Goal: Information Seeking & Learning: Find specific fact

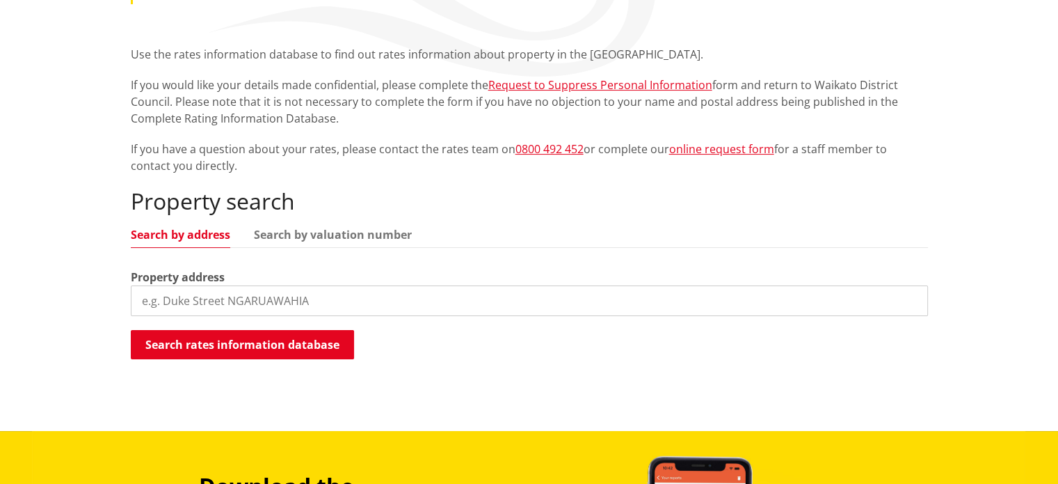
scroll to position [278, 0]
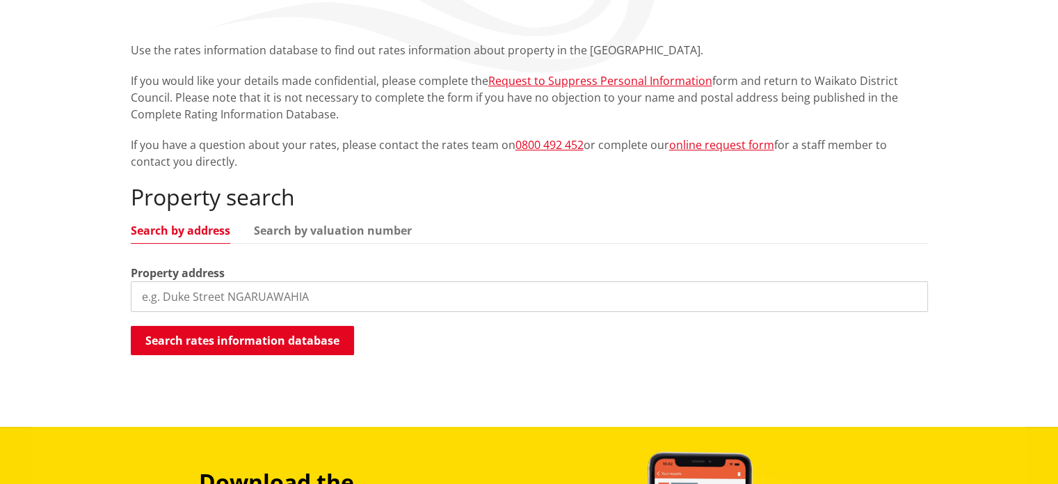
click at [231, 296] on input "search" at bounding box center [529, 296] width 797 height 31
click at [280, 232] on link "Search by valuation number" at bounding box center [333, 230] width 158 height 11
click at [255, 296] on input "search" at bounding box center [529, 296] width 797 height 31
paste input "4390/34206"
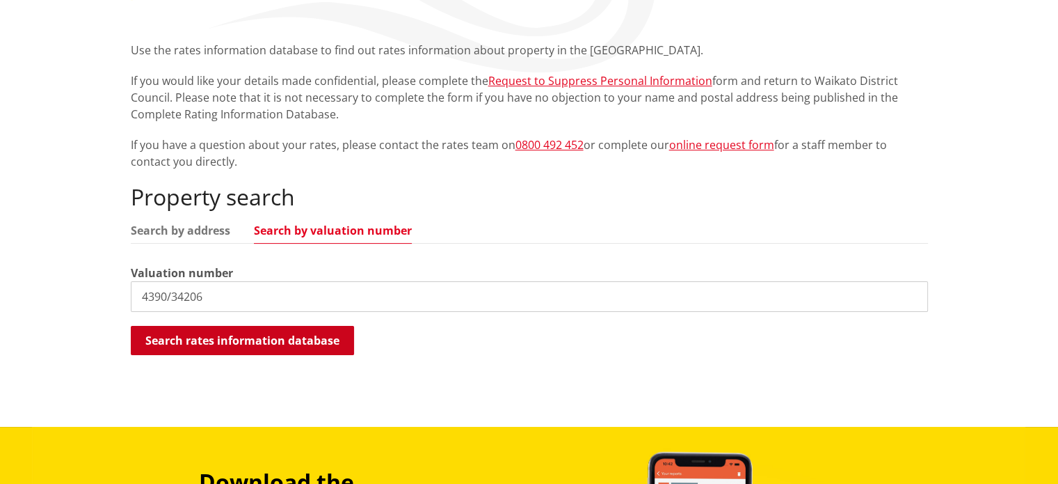
click at [258, 336] on button "Search rates information database" at bounding box center [242, 340] width 223 height 29
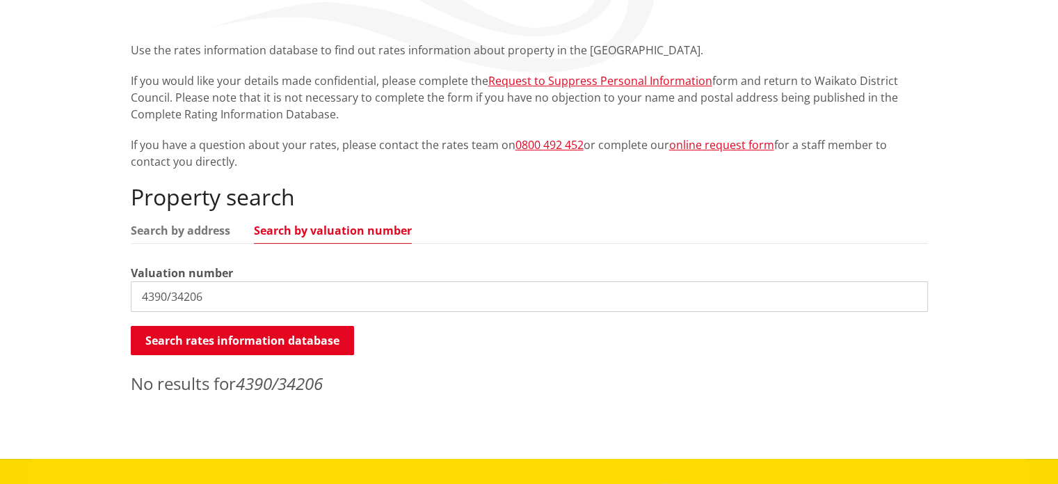
click at [170, 294] on input "4390/34206" at bounding box center [529, 296] width 797 height 31
click at [195, 344] on button "Search rates information database" at bounding box center [242, 340] width 223 height 29
click at [178, 228] on link "Search by address" at bounding box center [180, 230] width 99 height 11
click at [161, 225] on link "Search by address" at bounding box center [180, 230] width 99 height 11
drag, startPoint x: 209, startPoint y: 296, endPoint x: 103, endPoint y: 292, distance: 106.5
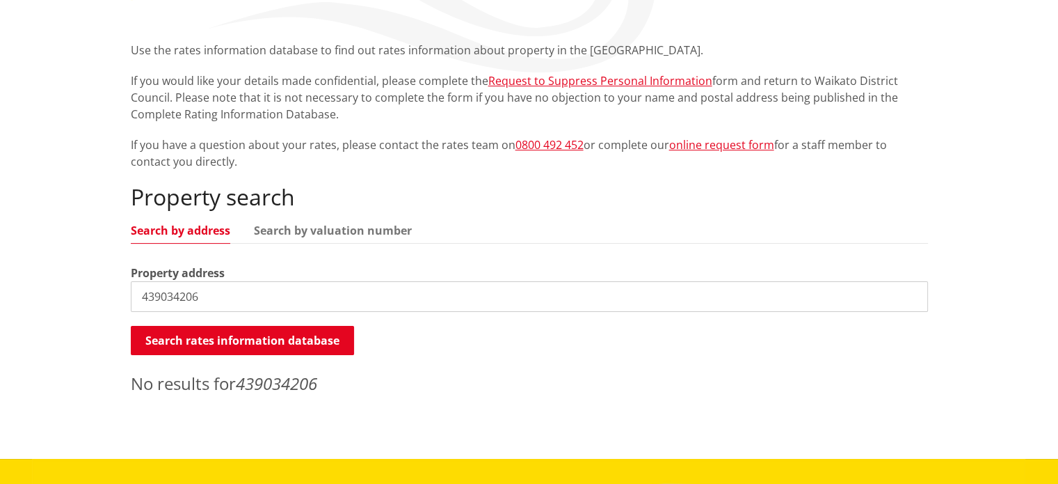
click at [103, 292] on div "Home Services and facilities Rates Rates Information Database Rates Information…" at bounding box center [529, 179] width 1058 height 559
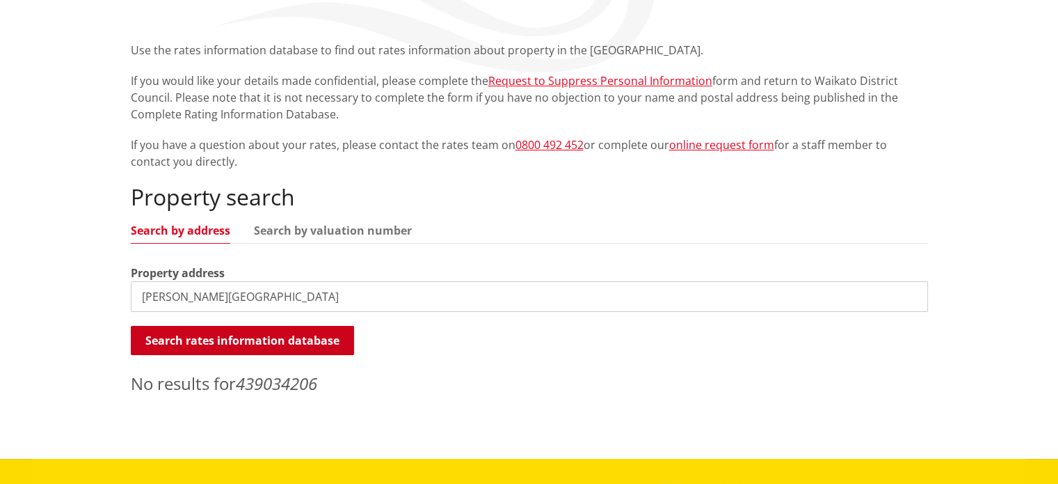
type input "[PERSON_NAME][GEOGRAPHIC_DATA]"
click at [198, 333] on button "Search rates information database" at bounding box center [242, 340] width 223 height 29
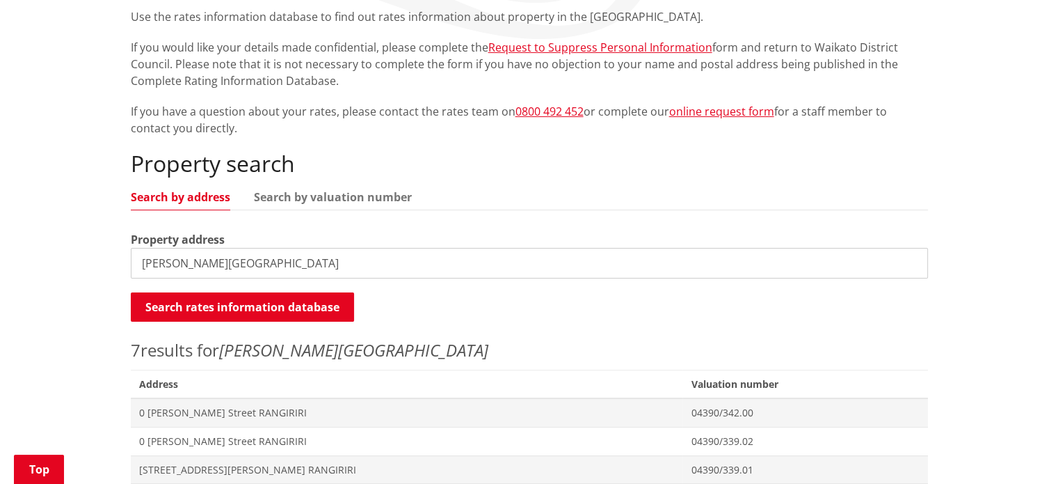
scroll to position [487, 0]
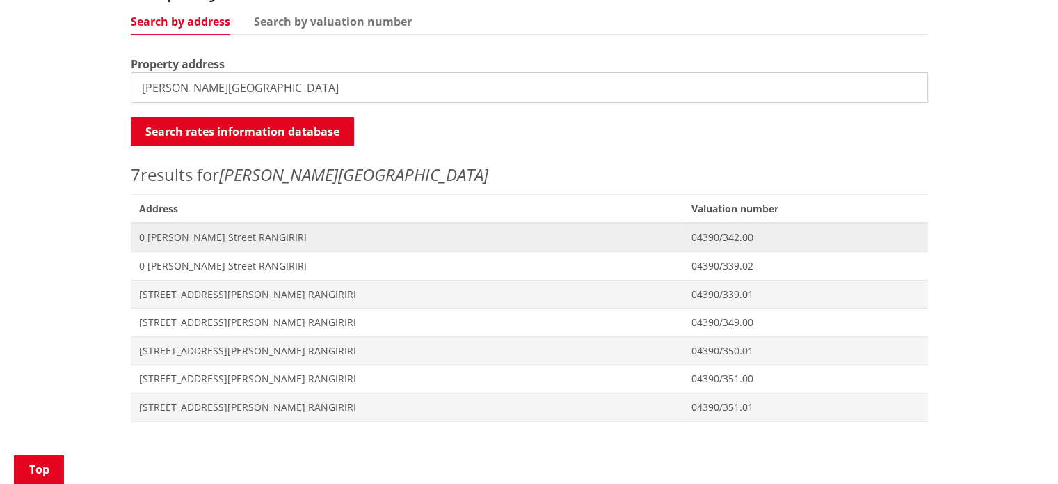
click at [192, 237] on span "0 [PERSON_NAME] Street RANGIRIRI" at bounding box center [407, 237] width 536 height 14
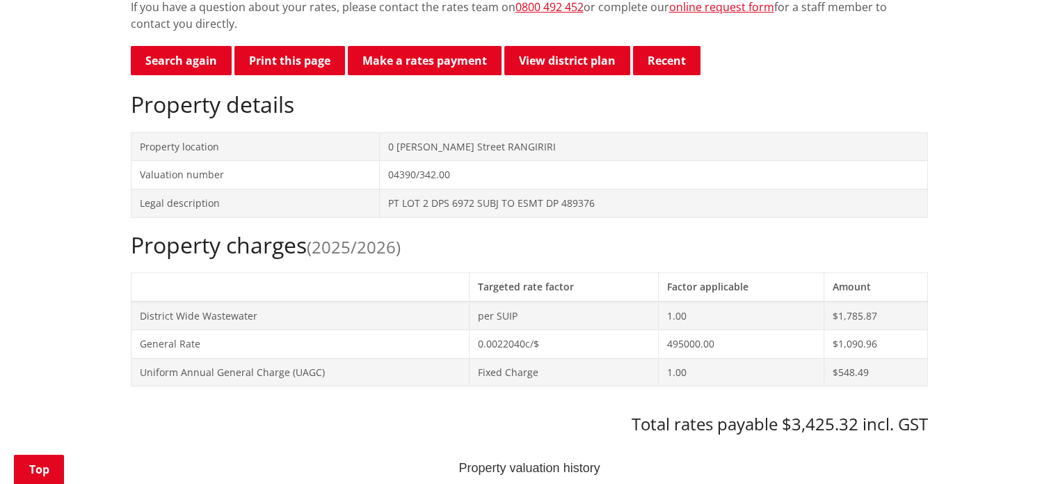
scroll to position [417, 0]
